Goal: Task Accomplishment & Management: Manage account settings

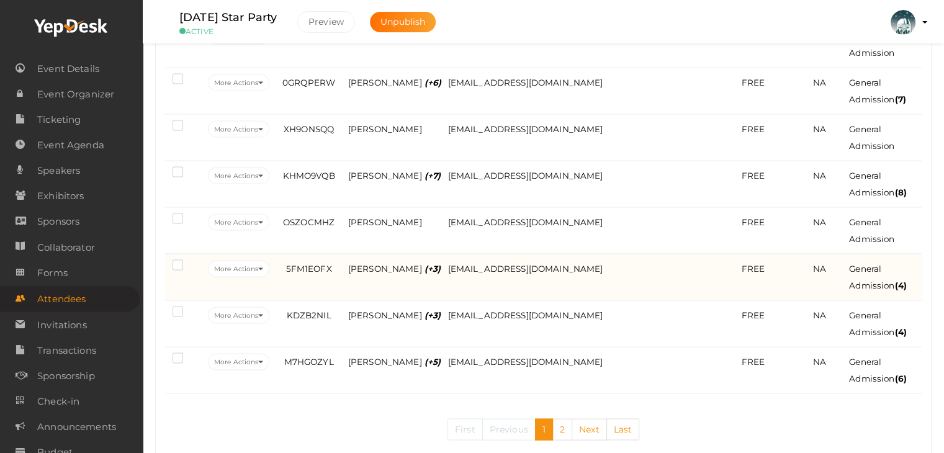
scroll to position [2458, 0]
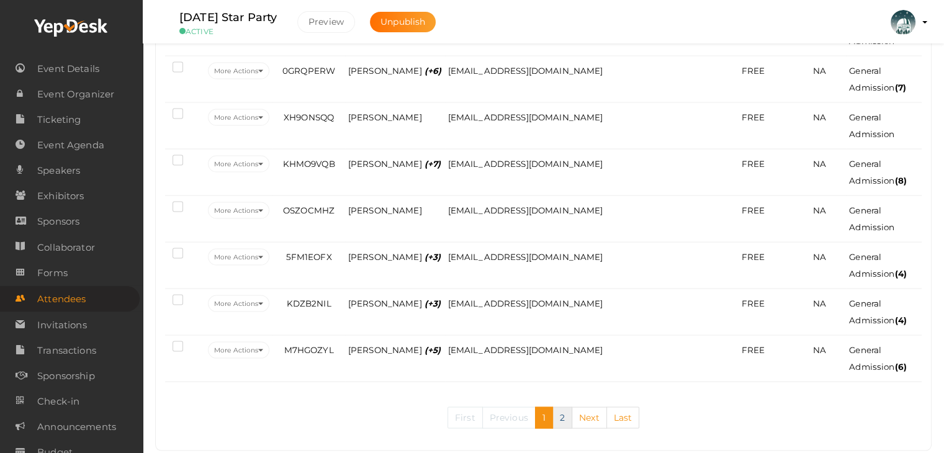
click at [561, 407] on link "2" at bounding box center [563, 418] width 20 height 22
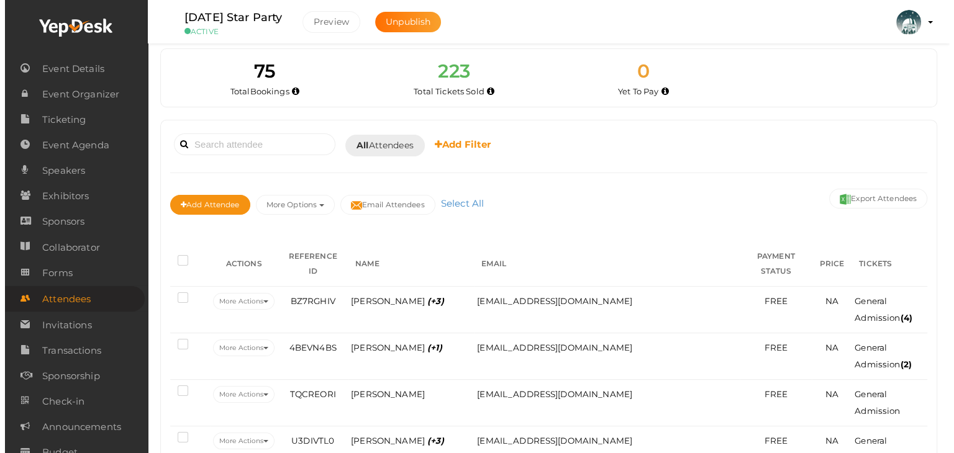
scroll to position [0, 0]
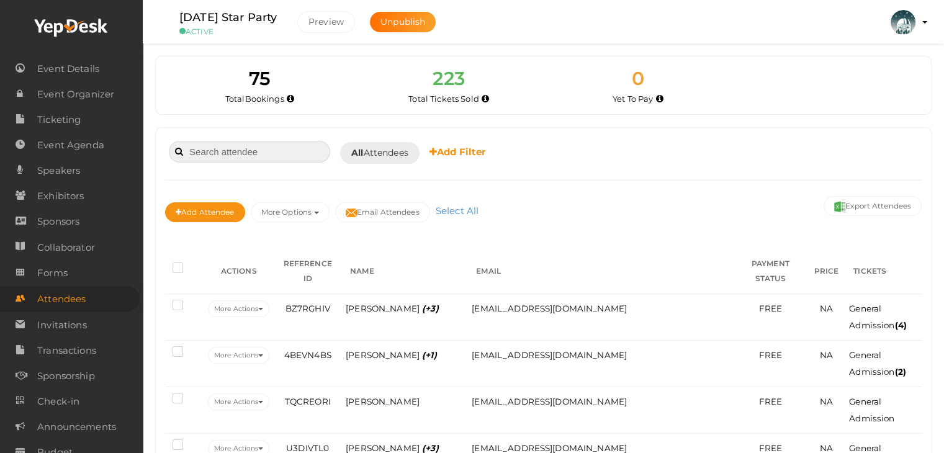
click at [263, 141] on input at bounding box center [249, 152] width 161 height 22
type input "oscar"
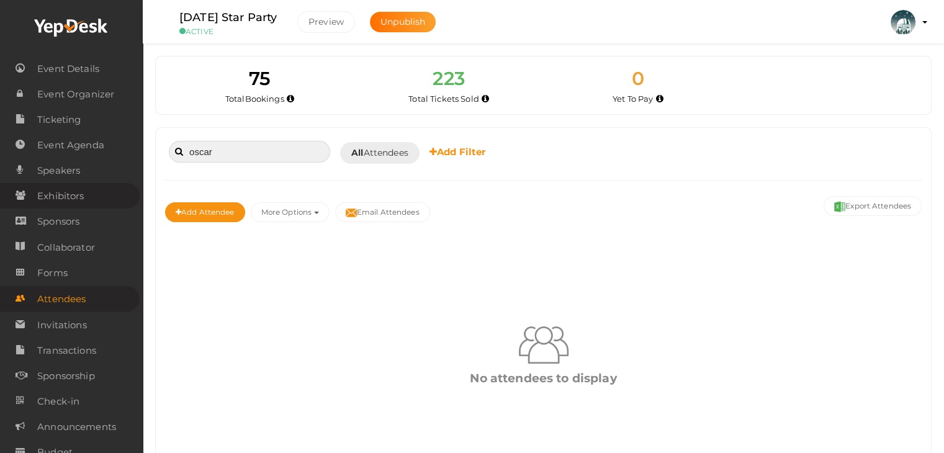
drag, startPoint x: 76, startPoint y: 176, endPoint x: 20, endPoint y: 185, distance: 56.6
click at [20, 185] on body "Discover Events How it works Powerful Registration / Ticketing Start selling yo…" at bounding box center [472, 226] width 944 height 453
click at [73, 125] on span "Ticketing" at bounding box center [58, 119] width 43 height 25
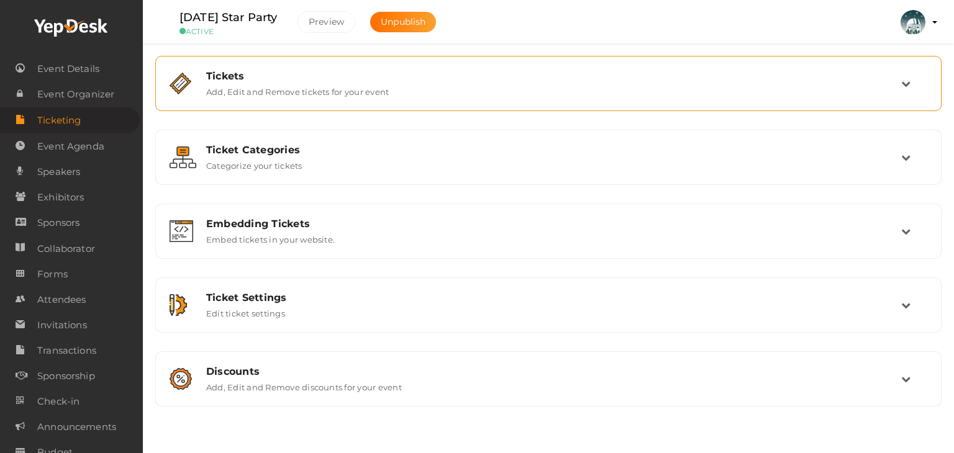
click at [326, 82] on label "Add, Edit and Remove tickets for your event" at bounding box center [297, 89] width 183 height 15
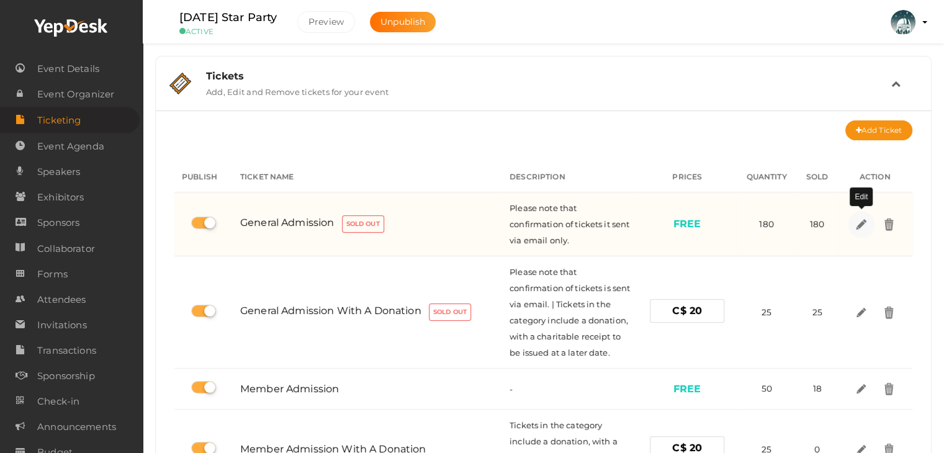
click at [856, 229] on img at bounding box center [861, 224] width 14 height 14
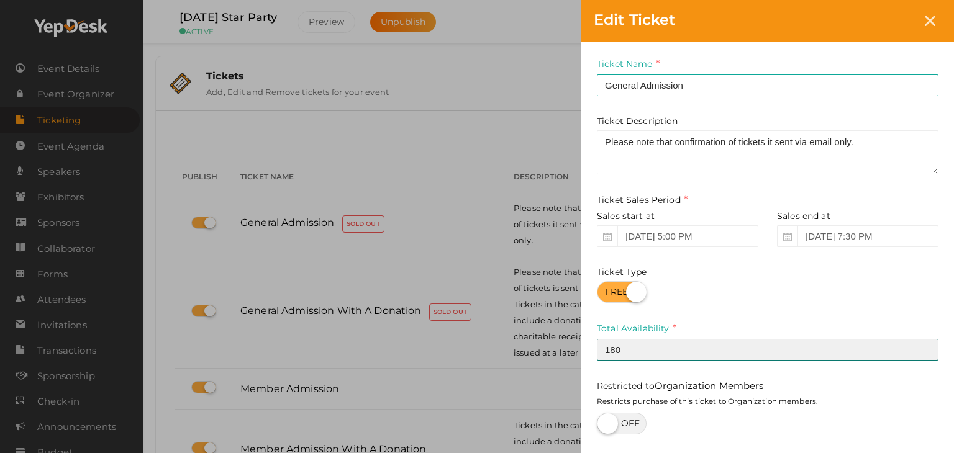
click at [630, 348] on input "180" at bounding box center [767, 350] width 341 height 22
type input "182"
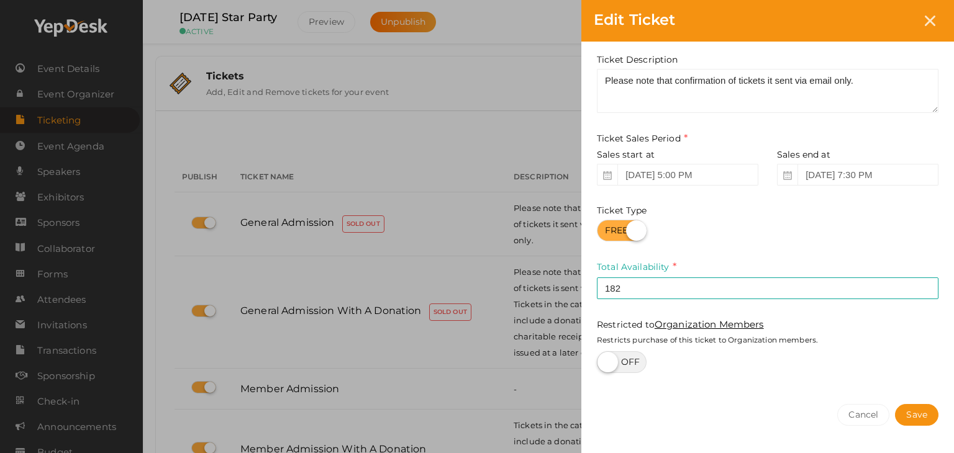
scroll to position [101, 0]
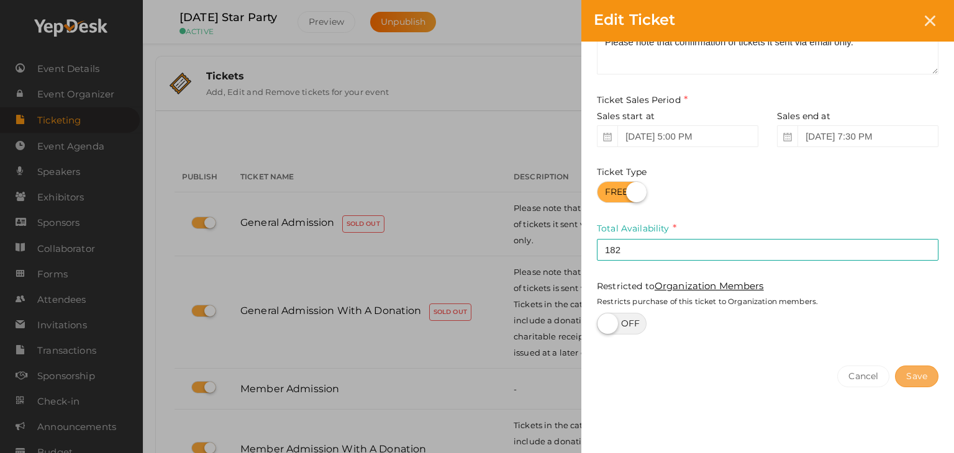
click at [921, 373] on button "Save" at bounding box center [916, 377] width 43 height 22
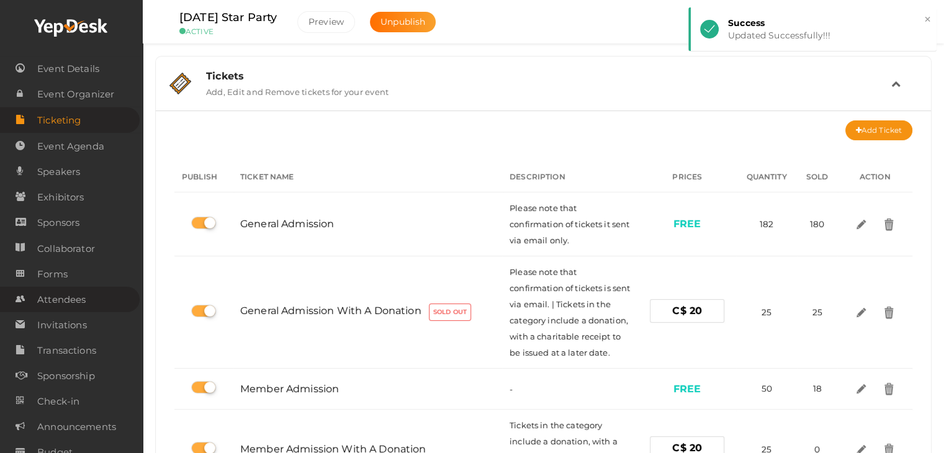
click at [53, 299] on span "Attendees" at bounding box center [61, 299] width 48 height 25
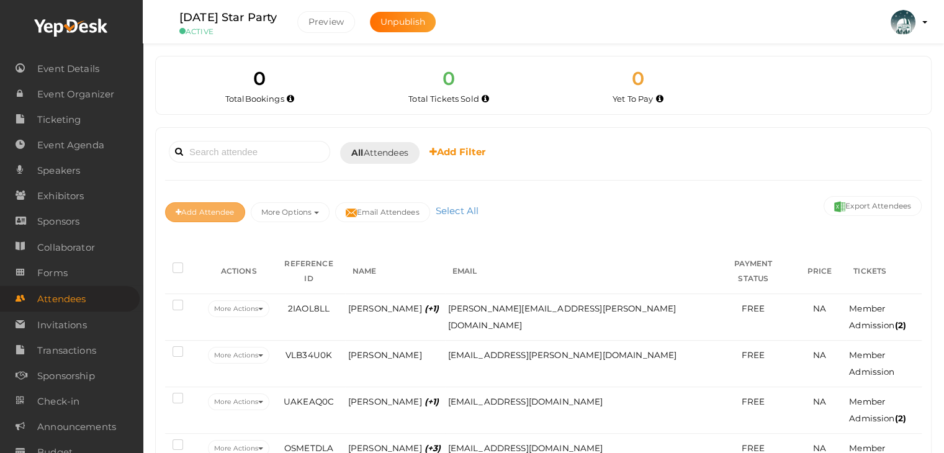
click at [209, 212] on button "Add Attendee" at bounding box center [205, 212] width 80 height 20
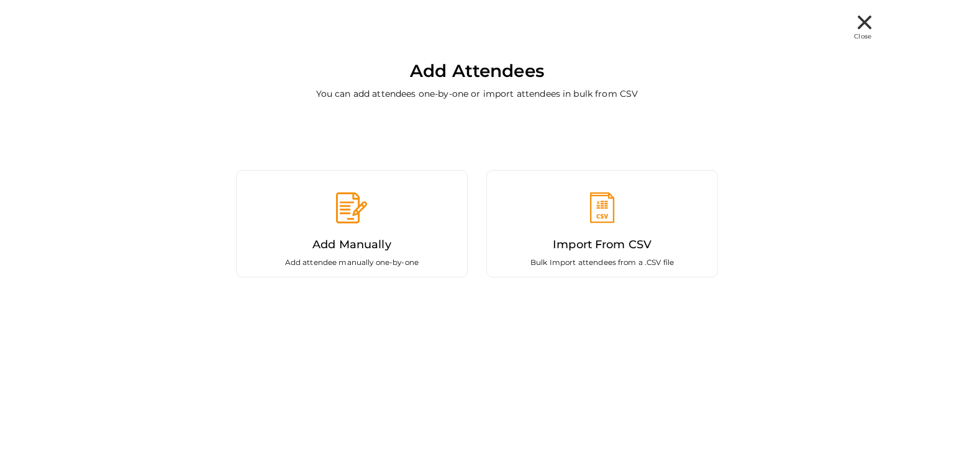
click at [307, 183] on div "Add Manually Add attendee manually one-by-one" at bounding box center [352, 223] width 232 height 107
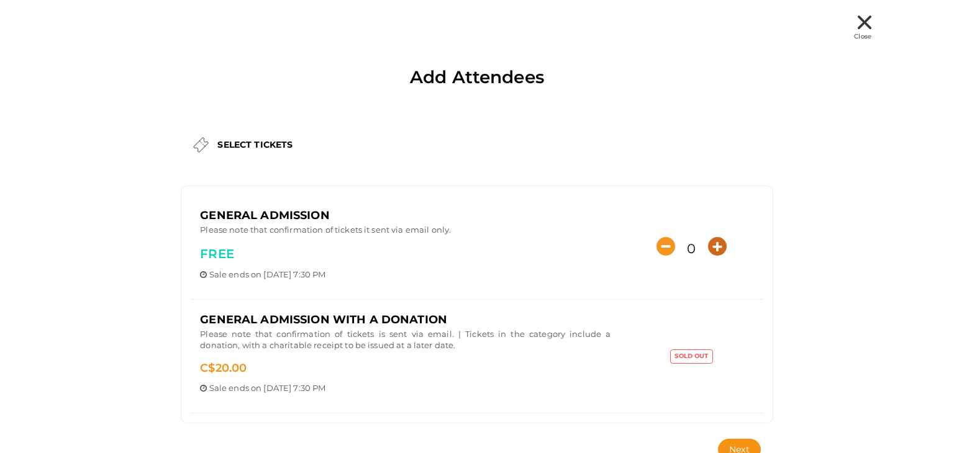
click at [719, 246] on icon "button" at bounding box center [717, 246] width 19 height 19
type input "2"
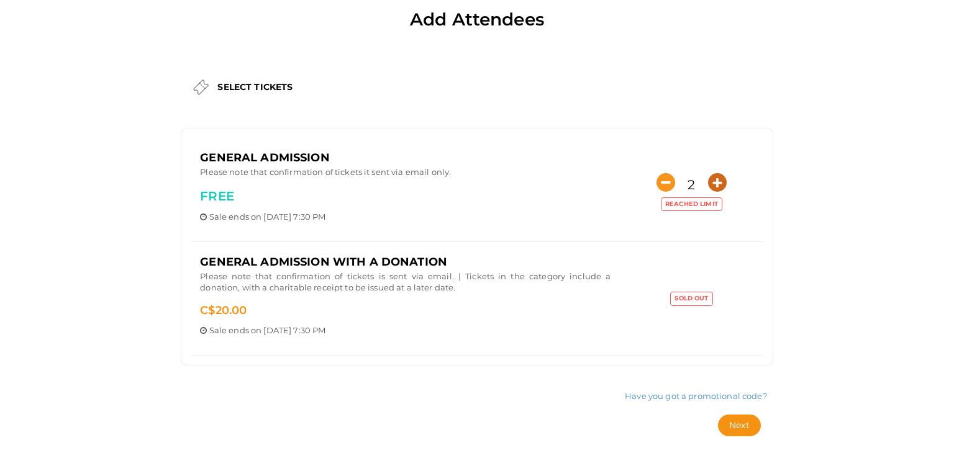
scroll to position [107, 0]
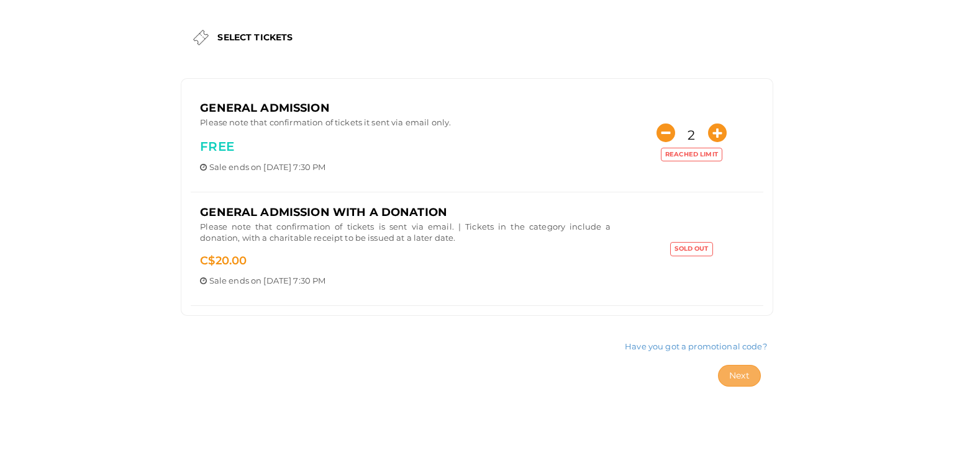
click at [732, 373] on span "Next" at bounding box center [739, 375] width 20 height 11
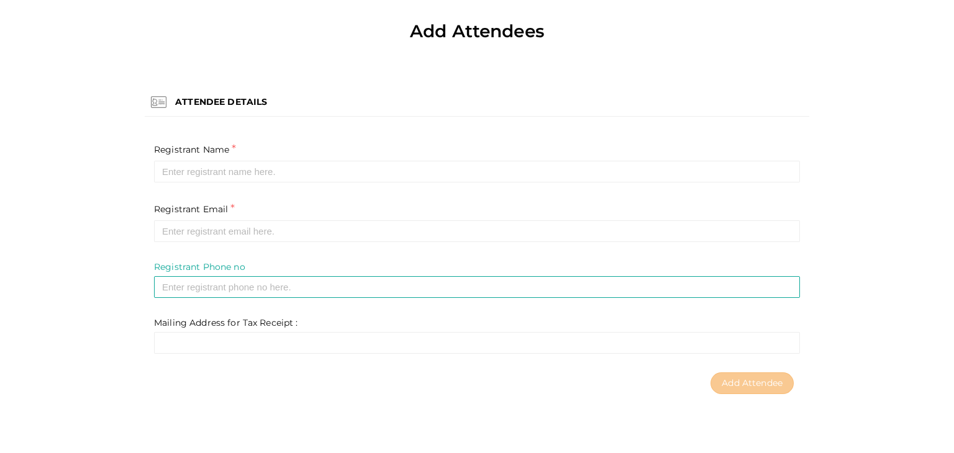
scroll to position [45, 0]
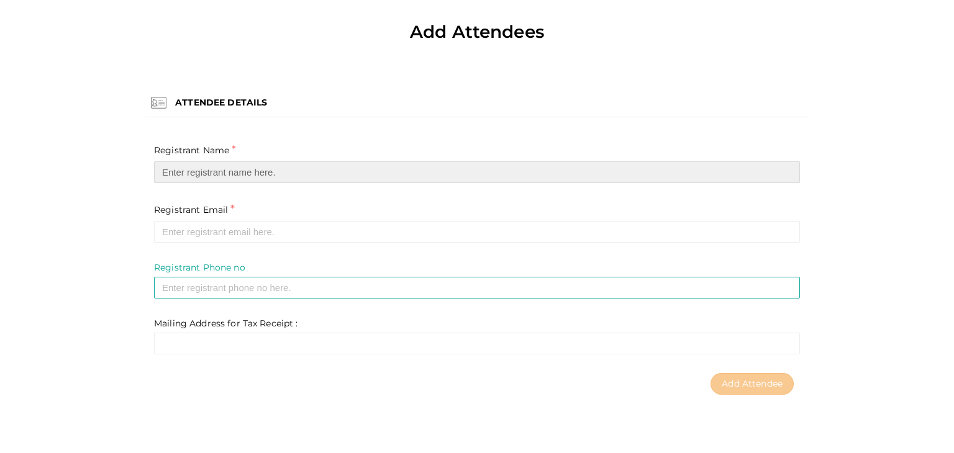
click at [191, 172] on input "text" at bounding box center [477, 172] width 646 height 22
paste input "Lorraine Fletcher"
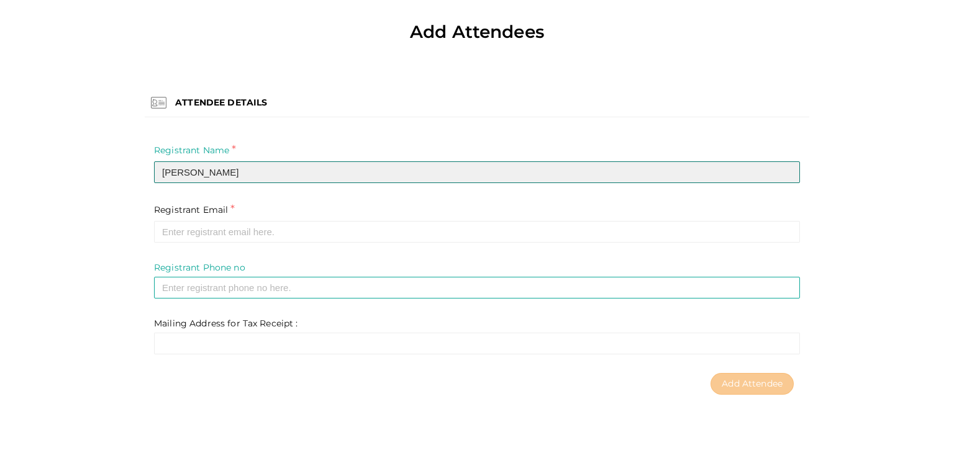
type input "Lorraine Fletcher"
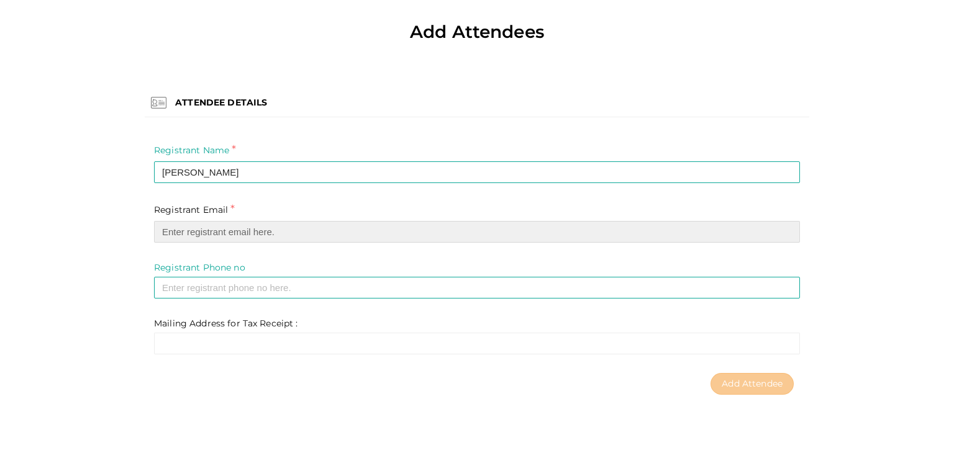
click at [196, 227] on input "email" at bounding box center [477, 232] width 646 height 22
paste input "mz.lorraine@gmail.com"
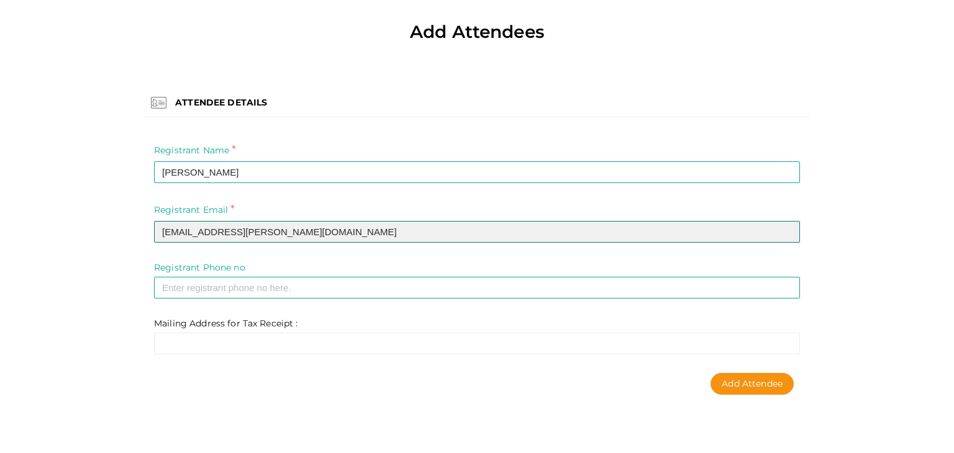
click at [185, 234] on input "mz.lorraine@gmail.com" at bounding box center [477, 232] width 646 height 22
type input "mz.lorraine@gmail.com"
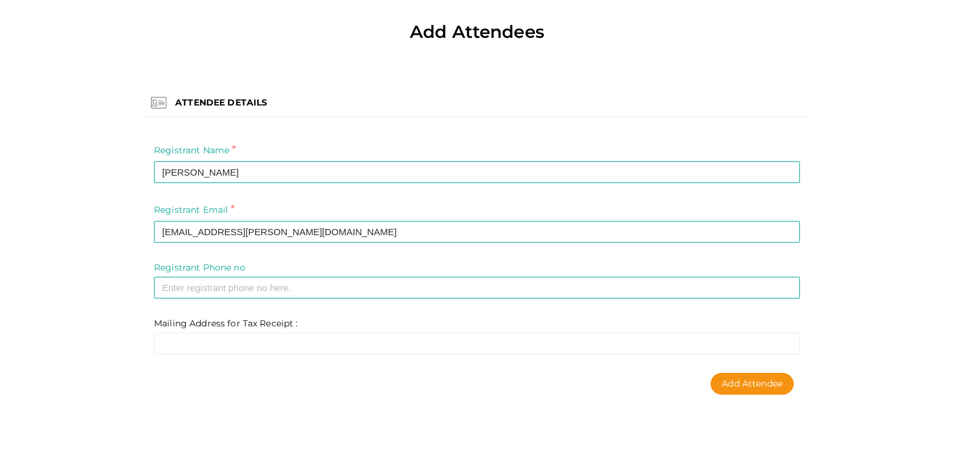
drag, startPoint x: 762, startPoint y: 383, endPoint x: 753, endPoint y: 369, distance: 17.4
click at [753, 369] on div "ATTENDEE DETAILS Registrant Name * Lorraine Fletcher Required Invalid Name. Ple…" at bounding box center [476, 238] width 695 height 355
click at [733, 379] on span "Add Attendee" at bounding box center [751, 383] width 61 height 11
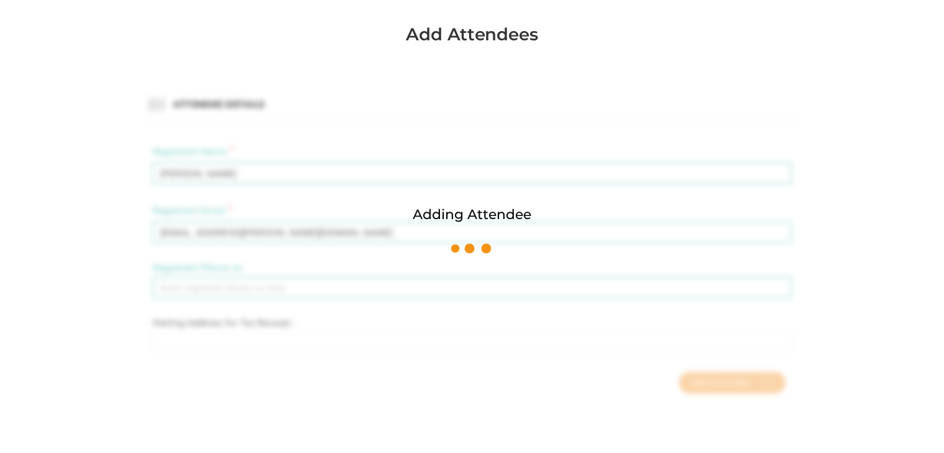
scroll to position [0, 0]
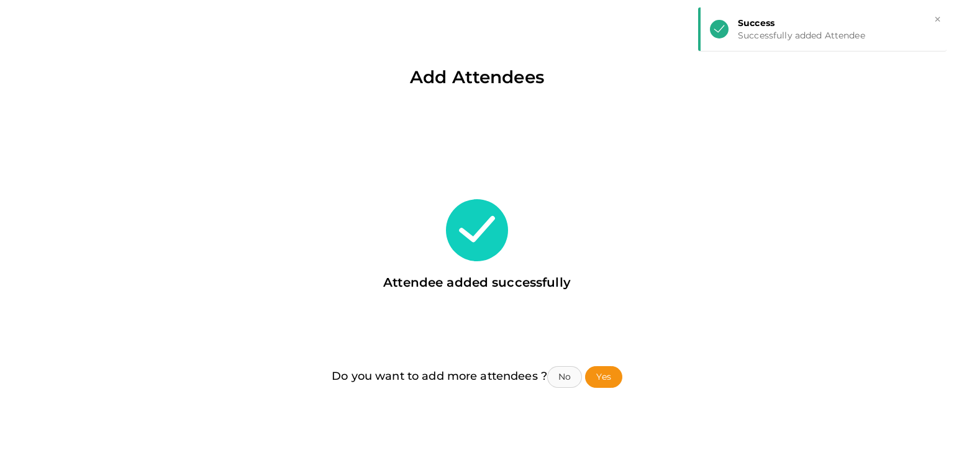
click at [564, 376] on button "No" at bounding box center [564, 377] width 35 height 22
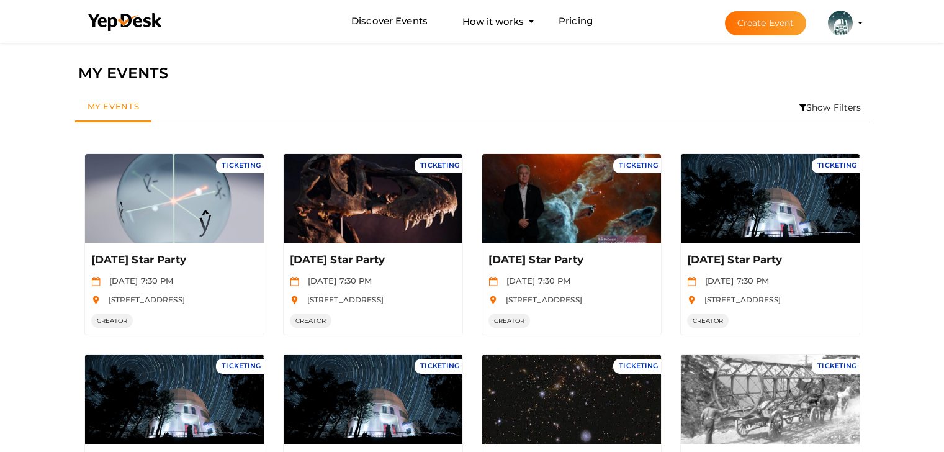
scroll to position [40, 0]
